Goal: Task Accomplishment & Management: Use online tool/utility

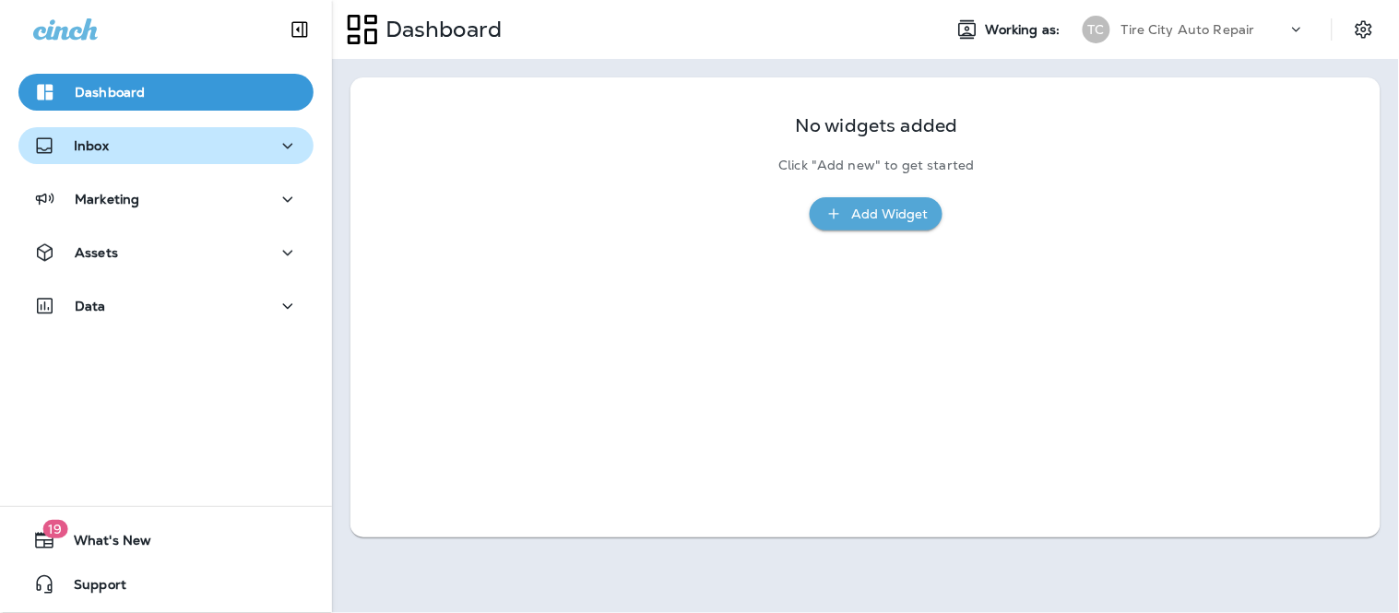
click at [118, 146] on div "Inbox" at bounding box center [166, 146] width 266 height 23
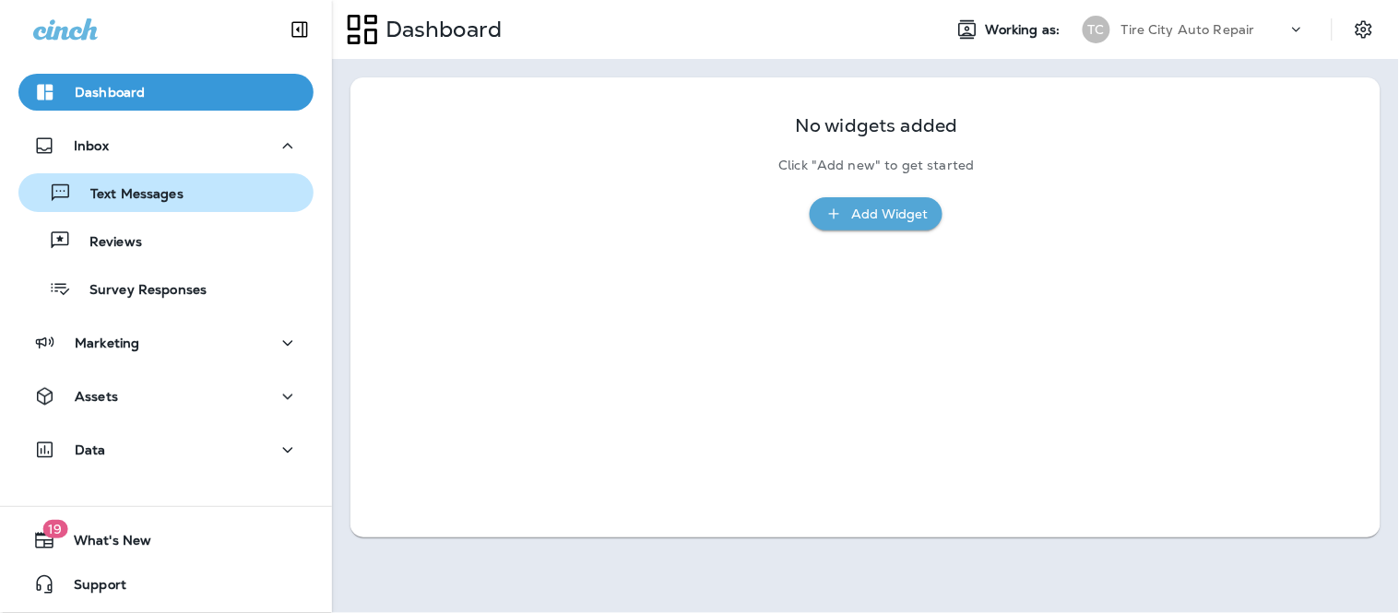
click at [126, 206] on div "Text Messages" at bounding box center [105, 193] width 158 height 28
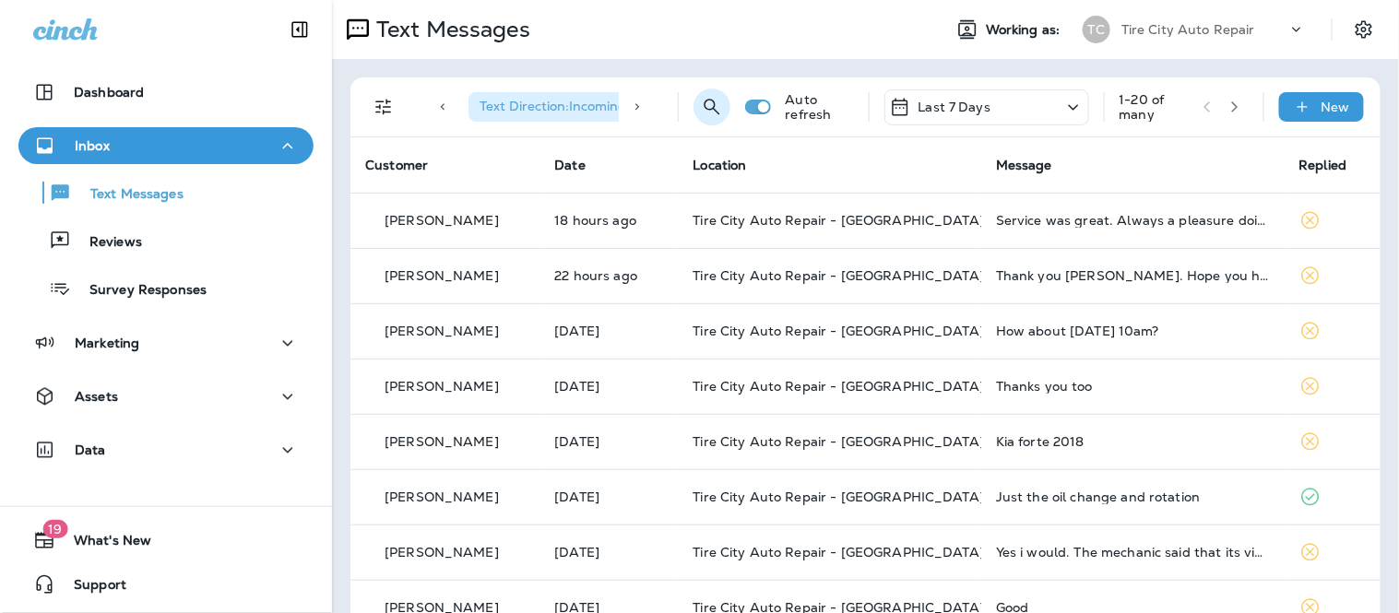
click at [701, 109] on icon "Search Messages" at bounding box center [712, 107] width 22 height 22
click at [684, 111] on input "text" at bounding box center [652, 105] width 164 height 49
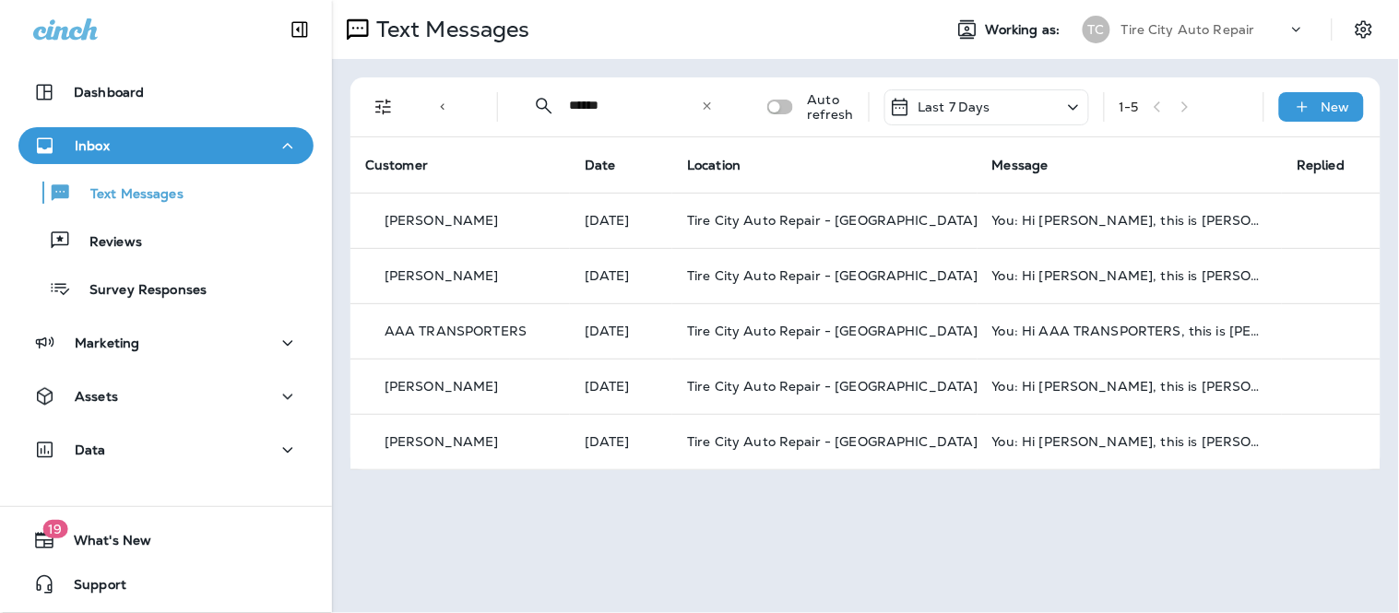
type input "******"
click at [713, 113] on div "​" at bounding box center [707, 106] width 13 height 18
